Goal: Submit feedback/report problem

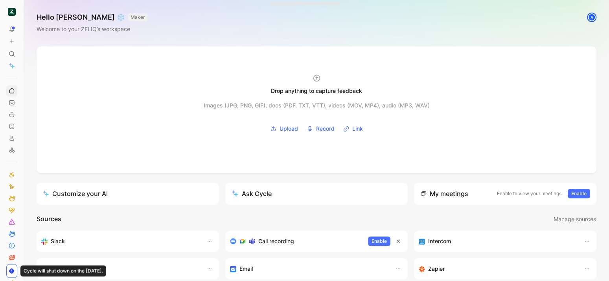
click at [10, 43] on icon at bounding box center [12, 42] width 6 height 6
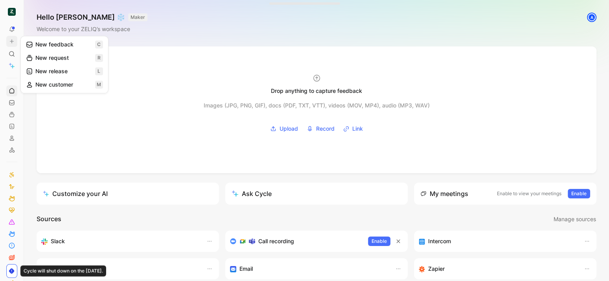
click at [82, 44] on button "New feedback c" at bounding box center [64, 44] width 84 height 13
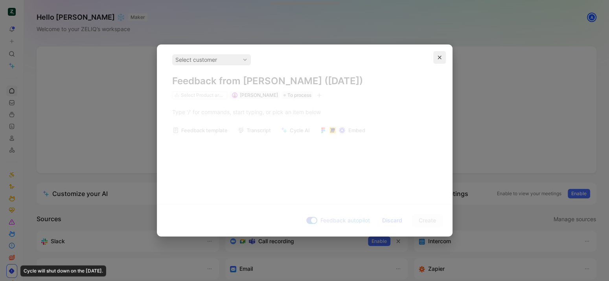
click at [440, 57] on icon "button" at bounding box center [440, 57] width 5 height 5
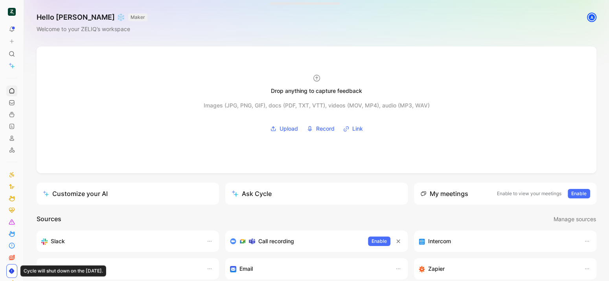
click at [13, 41] on icon at bounding box center [12, 42] width 6 height 6
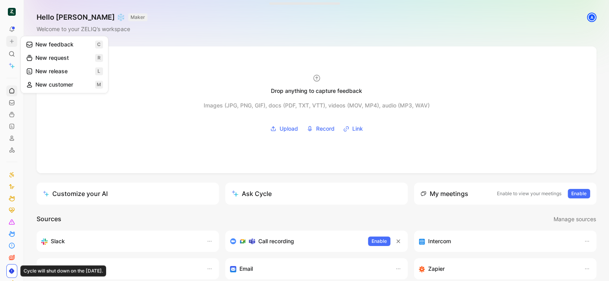
click at [48, 45] on button "New feedback c" at bounding box center [64, 44] width 84 height 13
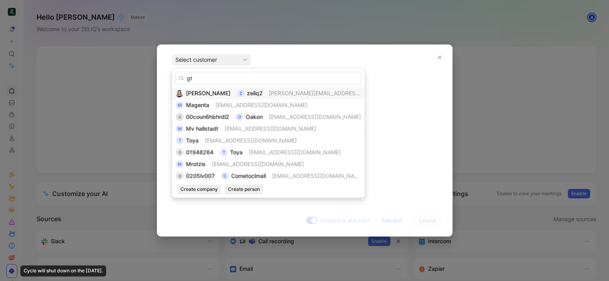
type input "gte"
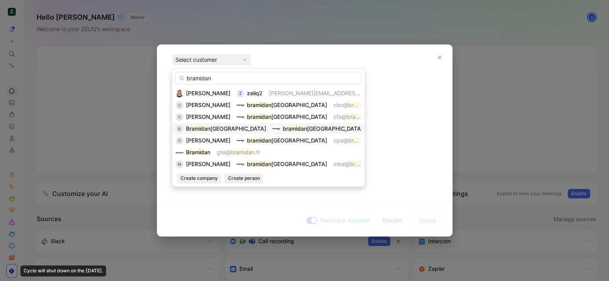
type input "bramidan"
click at [283, 131] on mark "bramidan" at bounding box center [295, 128] width 24 height 7
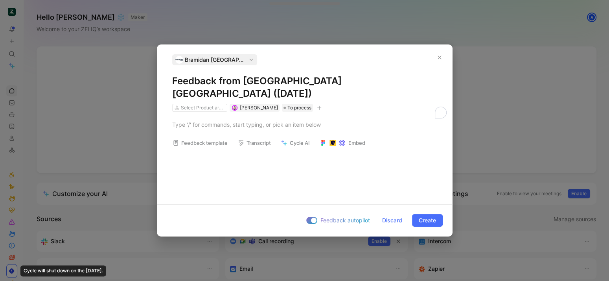
click at [232, 85] on h1 "Feedback from Bramidan France (Sep 25, 2025)" at bounding box center [304, 87] width 265 height 25
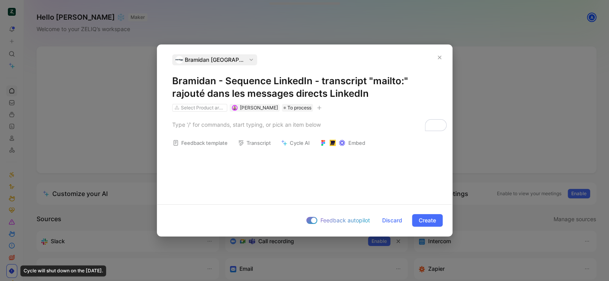
click at [317, 109] on icon "button" at bounding box center [319, 107] width 5 height 5
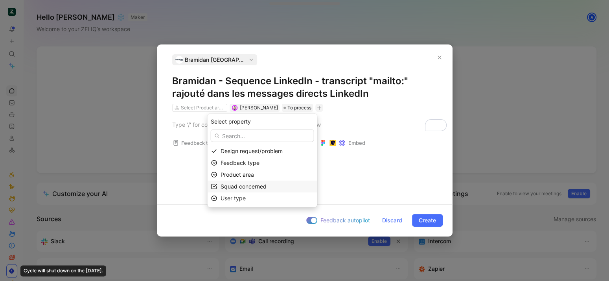
click at [267, 184] on span "Squad concerned" at bounding box center [244, 186] width 46 height 7
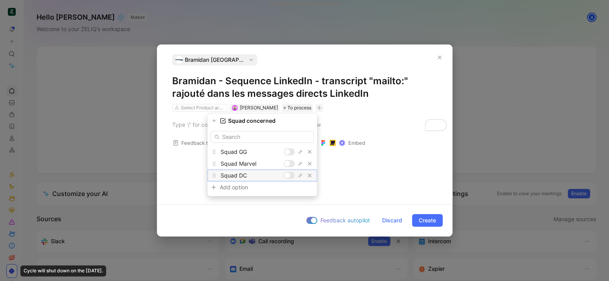
click at [288, 176] on div at bounding box center [288, 176] width 6 height 6
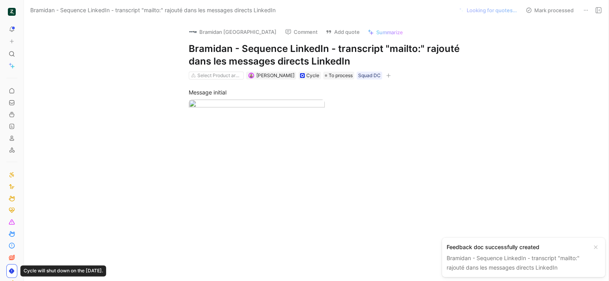
click at [223, 130] on div "Message initial" at bounding box center [325, 104] width 569 height 51
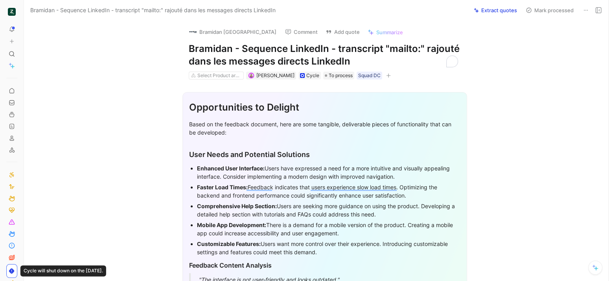
click at [307, 50] on h1 "Bramidan - Sequence LinkedIn - transcript "mailto:" rajouté dans les messages d…" at bounding box center [325, 54] width 272 height 25
copy h1 "Bramidan - Sequence LinkedIn - transcript "mailto:" rajouté dans les messages d…"
click at [322, 27] on button "Add quote" at bounding box center [342, 31] width 41 height 11
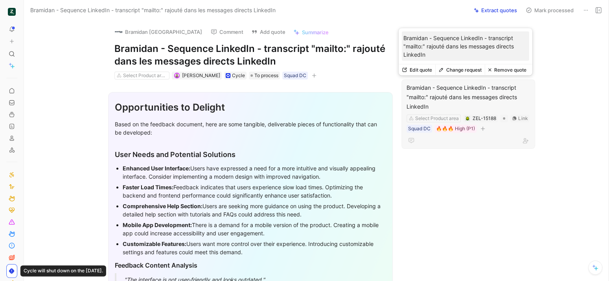
click at [452, 98] on div "Bramidan - Sequence LinkedIn - transcript "mailto:" rajouté dans les messages d…" at bounding box center [469, 97] width 124 height 28
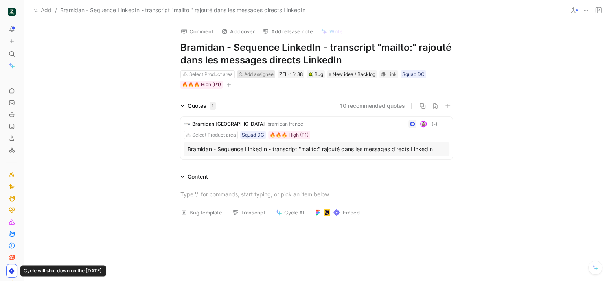
click at [268, 73] on span "Add assignee" at bounding box center [259, 74] width 30 height 6
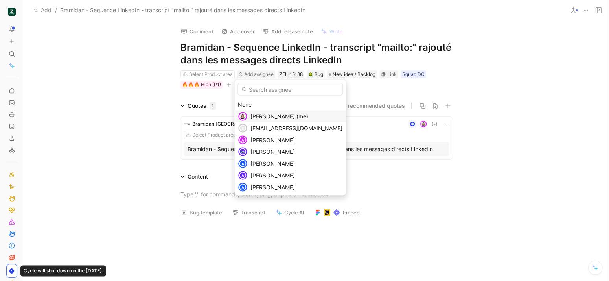
click at [279, 114] on span "[PERSON_NAME] (me)" at bounding box center [280, 116] width 58 height 7
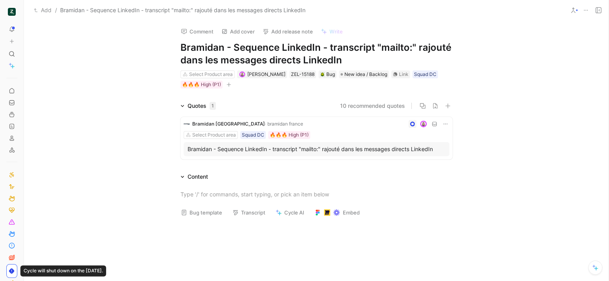
click at [206, 213] on button "Bug template" at bounding box center [201, 212] width 48 height 11
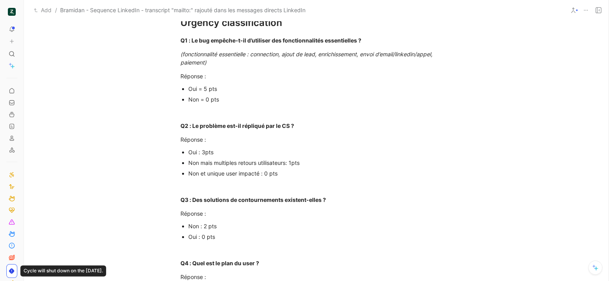
scroll to position [162, 0]
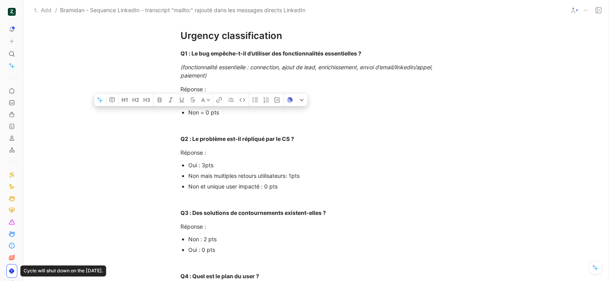
drag, startPoint x: 218, startPoint y: 113, endPoint x: 185, endPoint y: 115, distance: 32.3
click at [188, 115] on div "Non = 0 pts" at bounding box center [320, 112] width 264 height 8
click at [226, 141] on strong "Q2 : Le problème est-il répliqué par le CS ?" at bounding box center [238, 138] width 114 height 7
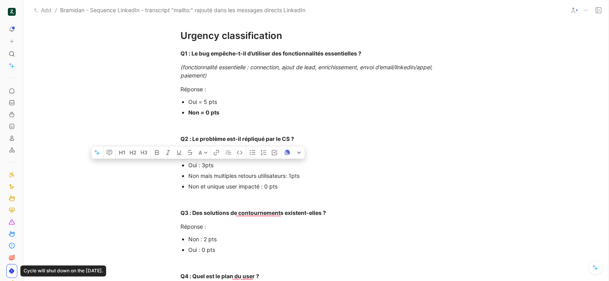
drag, startPoint x: 246, startPoint y: 166, endPoint x: 186, endPoint y: 166, distance: 60.6
click at [188, 166] on div "Oui : 3pts" at bounding box center [320, 165] width 264 height 8
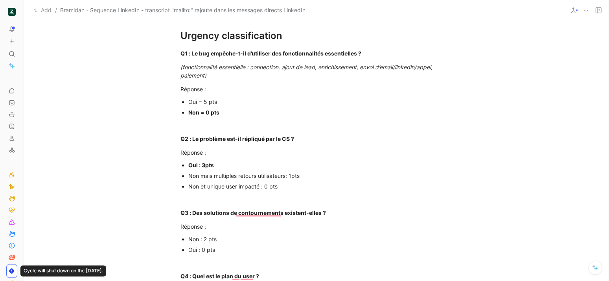
click at [313, 188] on div "Non et unique user impacté : 0 pts" at bounding box center [320, 186] width 264 height 8
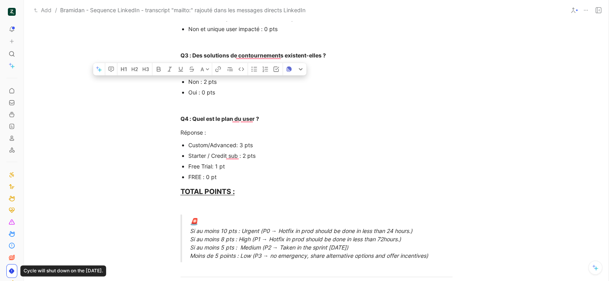
drag, startPoint x: 225, startPoint y: 84, endPoint x: 183, endPoint y: 83, distance: 42.1
click at [183, 83] on ul "Non : 2 pts Oui : 0 pts" at bounding box center [317, 86] width 302 height 21
click at [251, 91] on div "Oui : 0 pts" at bounding box center [320, 92] width 264 height 8
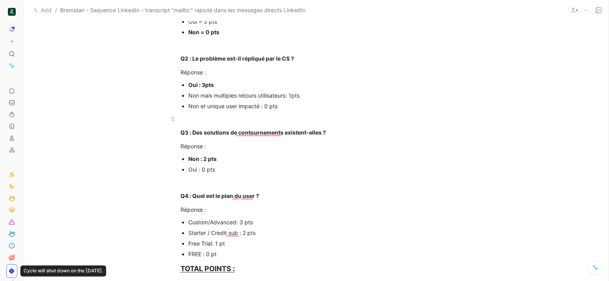
scroll to position [292, 0]
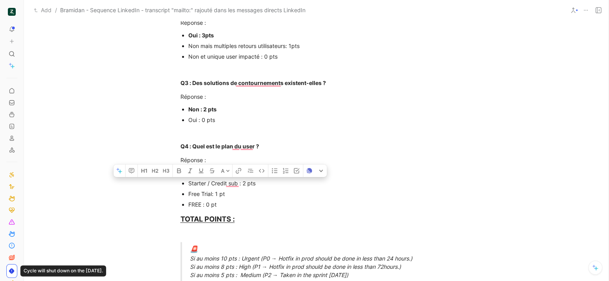
drag, startPoint x: 255, startPoint y: 183, endPoint x: 186, endPoint y: 182, distance: 68.9
click at [188, 182] on div "Starter / Credit sub : 2 pts" at bounding box center [320, 183] width 264 height 8
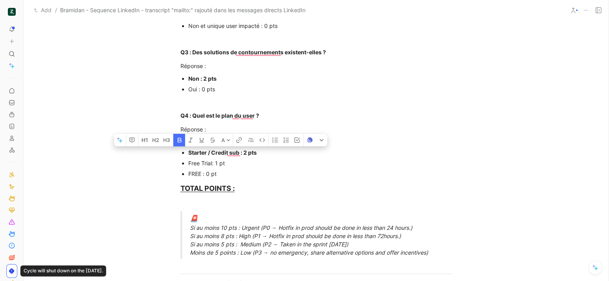
scroll to position [335, 0]
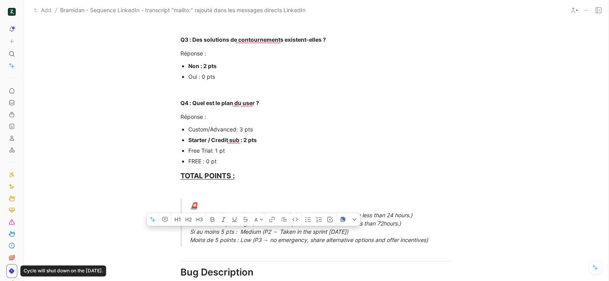
drag, startPoint x: 189, startPoint y: 231, endPoint x: 350, endPoint y: 234, distance: 161.3
click at [340, 235] on div "🚨 Si au moins 10 pts : Urgent (P0 → Hotfix in prod should be done in less than …" at bounding box center [326, 222] width 272 height 43
drag, startPoint x: 369, startPoint y: 232, endPoint x: 185, endPoint y: 232, distance: 184.1
click at [185, 232] on blockquote "🚨 Si au moins 10 pts : Urgent (P0 → Hotfix in prod should be done in less than …" at bounding box center [317, 223] width 302 height 48
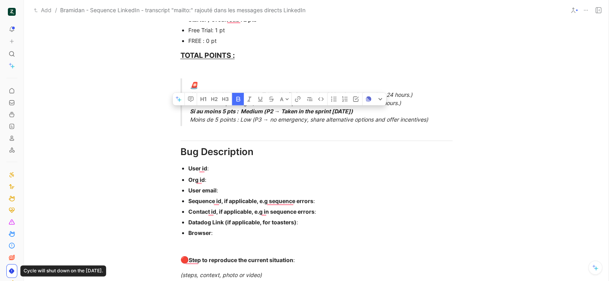
click at [262, 207] on div "Contact id, if applicable, e.g in sequence errors :" at bounding box center [320, 211] width 264 height 8
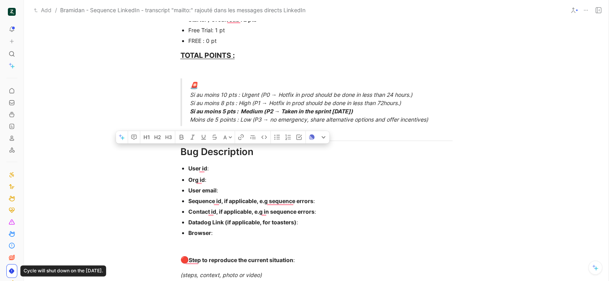
scroll to position [715, 0]
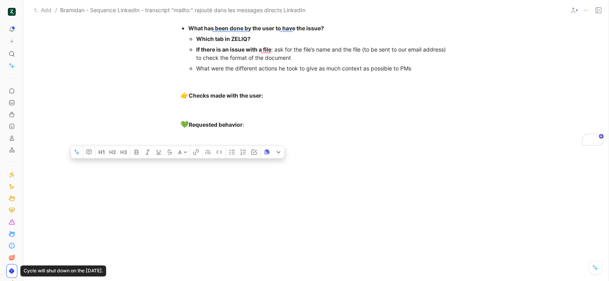
drag, startPoint x: 179, startPoint y: 157, endPoint x: 268, endPoint y: 208, distance: 102.9
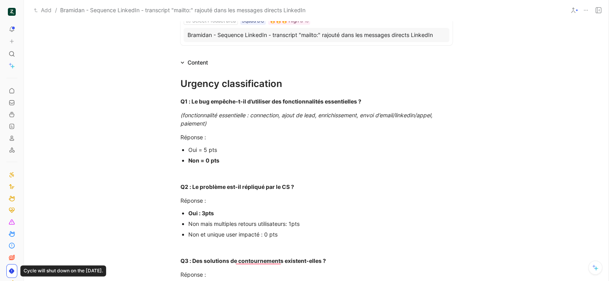
scroll to position [0, 0]
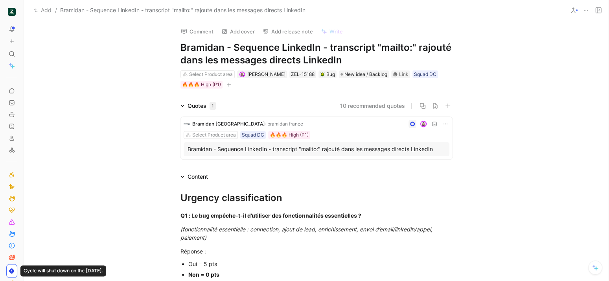
click at [298, 118] on div "Bramidan [GEOGRAPHIC_DATA] · bramidan france Select Product area Squad DC 🔥🔥🔥 H…" at bounding box center [317, 138] width 272 height 42
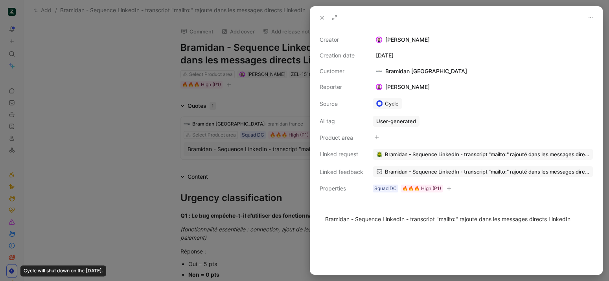
click at [285, 142] on div at bounding box center [304, 140] width 609 height 281
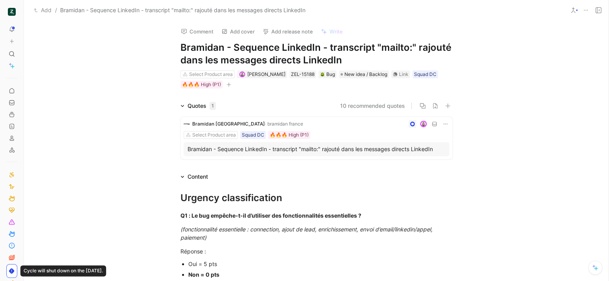
click at [307, 127] on div at bounding box center [378, 124] width 143 height 8
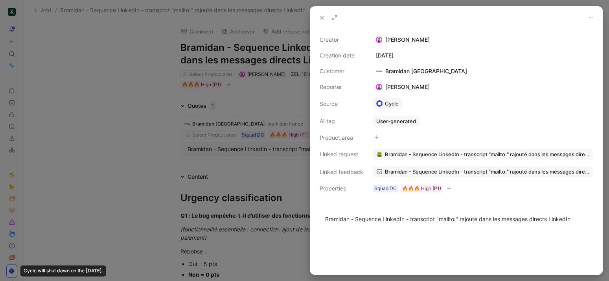
click at [391, 169] on span "Bramidan - Sequence LinkedIn - transcript "mailto:" rajouté dans les messages d…" at bounding box center [487, 171] width 205 height 7
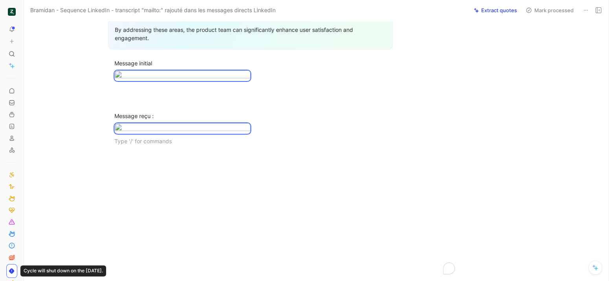
scroll to position [275, 0]
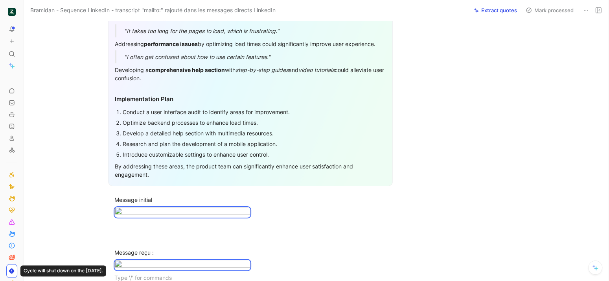
drag, startPoint x: 262, startPoint y: 184, endPoint x: 149, endPoint y: 83, distance: 152.2
click at [149, 83] on div "Opportunities to Delight Based on the feedback document, here are some tangible…" at bounding box center [251, 48] width 420 height 486
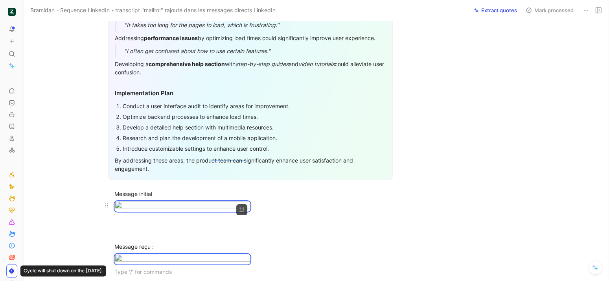
click at [344, 210] on div "To enrich screen reader interactions, please activate Accessibility in Grammarl…" at bounding box center [250, 206] width 272 height 11
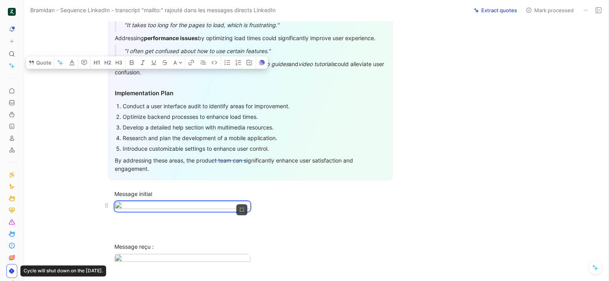
scroll to position [489, 0]
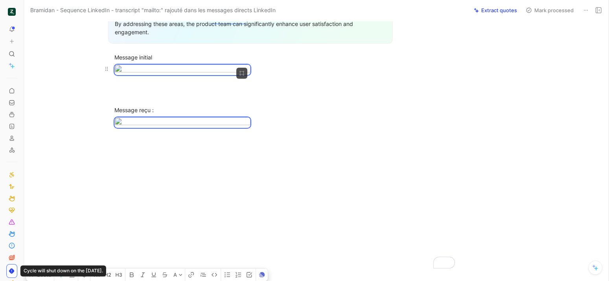
drag, startPoint x: 112, startPoint y: 203, endPoint x: 230, endPoint y: 220, distance: 119.7
copy div "Message initial Message reçu :"
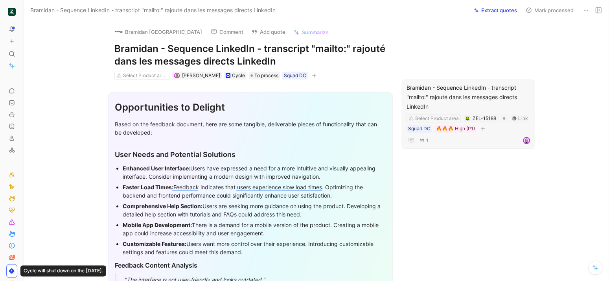
click at [466, 89] on div "Bramidan - Sequence LinkedIn - transcript "mailto:" rajouté dans les messages d…" at bounding box center [469, 97] width 124 height 28
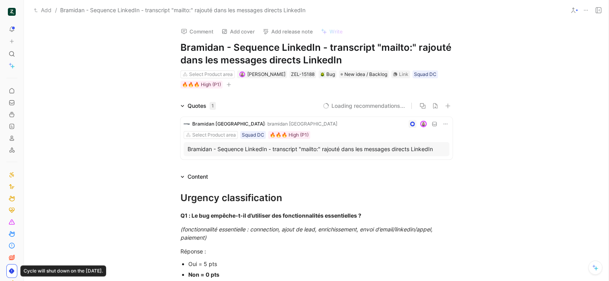
click at [347, 64] on h1 "Bramidan - Sequence LinkedIn - transcript "mailto:" rajouté dans les messages d…" at bounding box center [317, 53] width 272 height 25
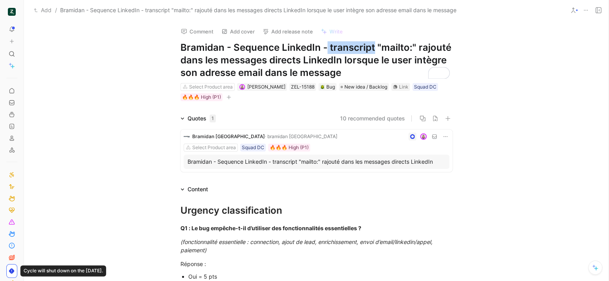
drag, startPoint x: 371, startPoint y: 48, endPoint x: 323, endPoint y: 45, distance: 48.1
click at [323, 45] on h1 "Bramidan - Sequence LinkedIn - transcript "mailto:" rajouté dans les messages d…" at bounding box center [317, 60] width 272 height 38
